Goal: Information Seeking & Learning: Check status

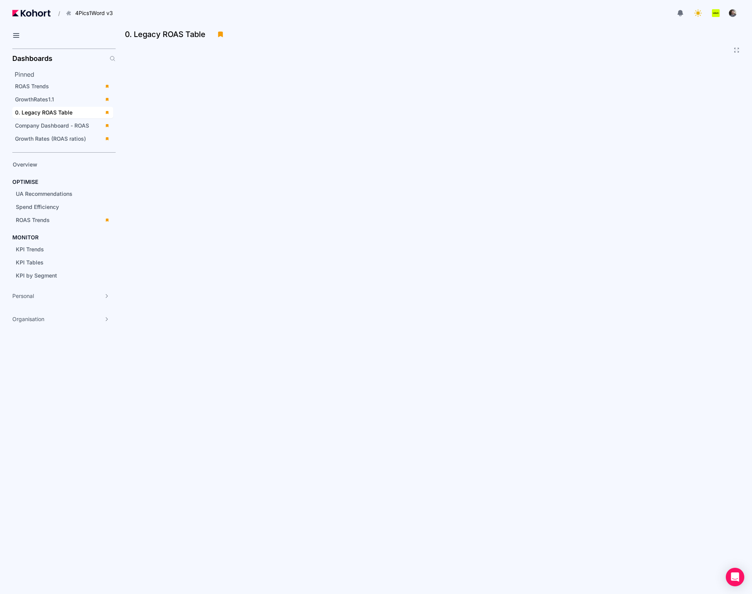
click at [339, 20] on div at bounding box center [430, 12] width 619 height 15
